Goal: Book appointment/travel/reservation

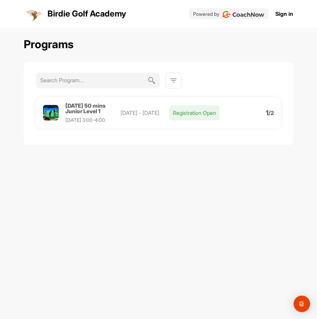
click at [313, 157] on div "Programs [DATE] 50 mins Junior Level 1 [DATE] 3:00-4:00 [DATE] - [DATE] Registr…" at bounding box center [158, 169] width 317 height 283
click at [311, 174] on div "Programs [DATE] 50 mins Junior Level 1 [DATE] 3:00-4:00 [DATE] - [DATE] Registr…" at bounding box center [158, 169] width 317 height 283
click at [305, 204] on div "Programs [DATE] 50 mins Junior Level 1 [DATE] 3:00-4:00 [DATE] - [DATE] Registr…" at bounding box center [158, 169] width 317 height 283
click at [308, 204] on div "Programs [DATE] 50 mins Junior Level 1 [DATE] 3:00-4:00 [DATE] - [DATE] Registr…" at bounding box center [158, 169] width 317 height 283
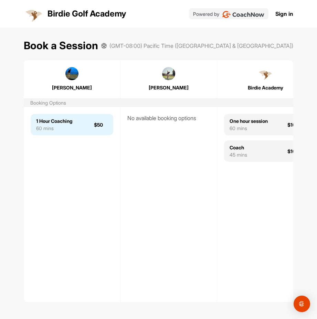
click at [70, 129] on div "60 mins" at bounding box center [54, 128] width 36 height 7
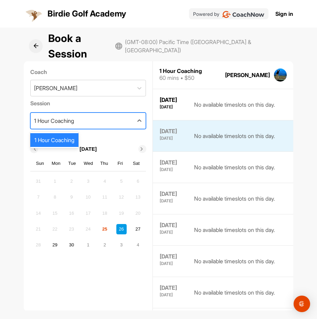
click at [108, 117] on div "1 Hour Coaching" at bounding box center [82, 121] width 103 height 16
click at [107, 123] on div "1 Hour Coaching" at bounding box center [82, 121] width 103 height 16
click at [38, 48] on button at bounding box center [36, 46] width 14 height 14
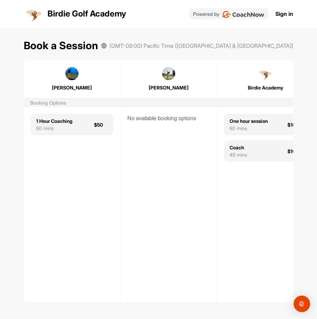
drag, startPoint x: 303, startPoint y: 142, endPoint x: 279, endPoint y: 113, distance: 37.1
click at [303, 142] on div "Book a Session (GMT-08:00) Pacific Time ([GEOGRAPHIC_DATA] & [GEOGRAPHIC_DATA])…" at bounding box center [158, 169] width 317 height 283
